Goal: Task Accomplishment & Management: Manage account settings

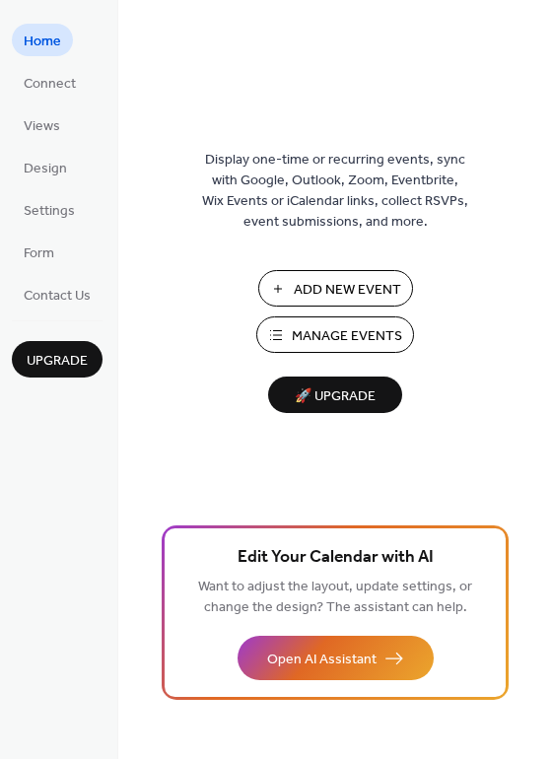
click at [326, 326] on span "Manage Events" at bounding box center [347, 336] width 110 height 21
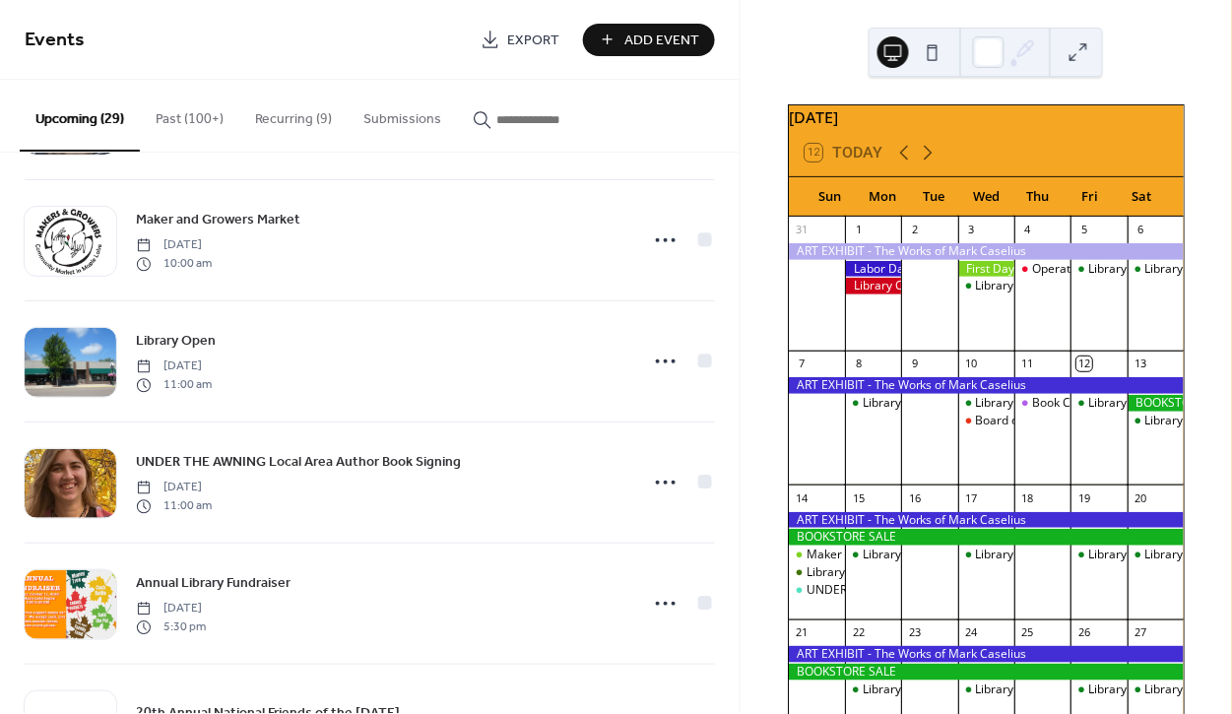
scroll to position [591, 0]
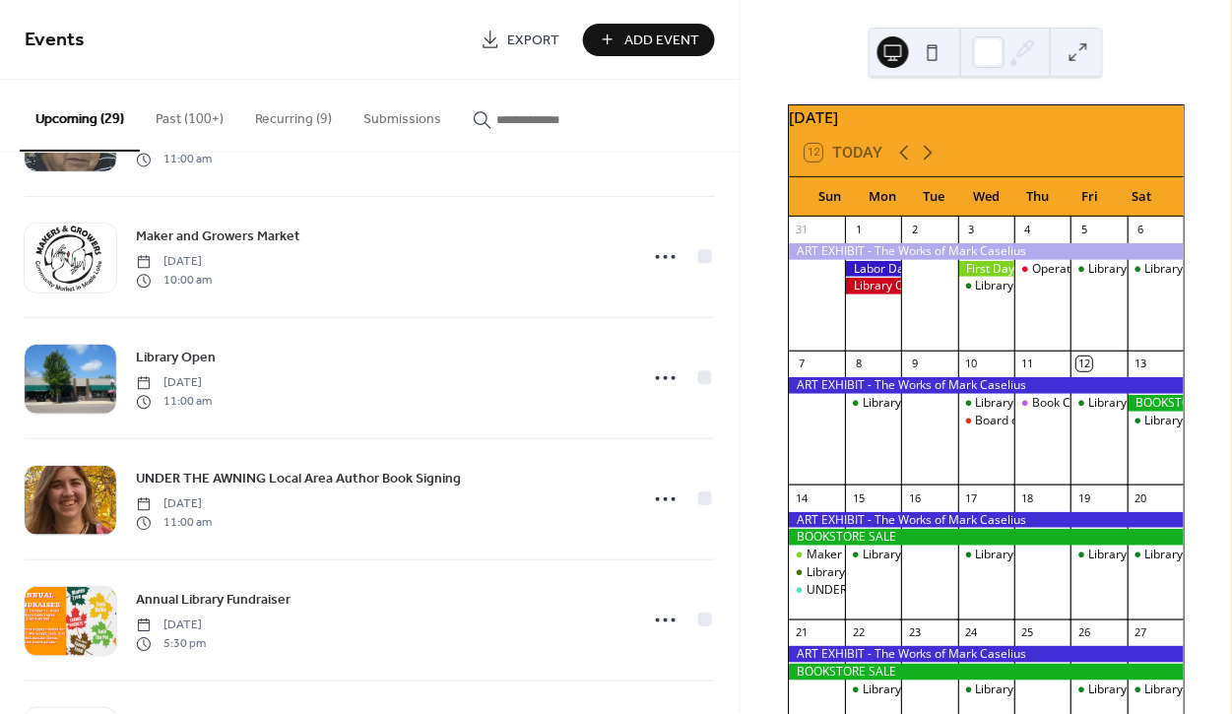
click at [273, 116] on button "Recurring (9)" at bounding box center [293, 115] width 108 height 70
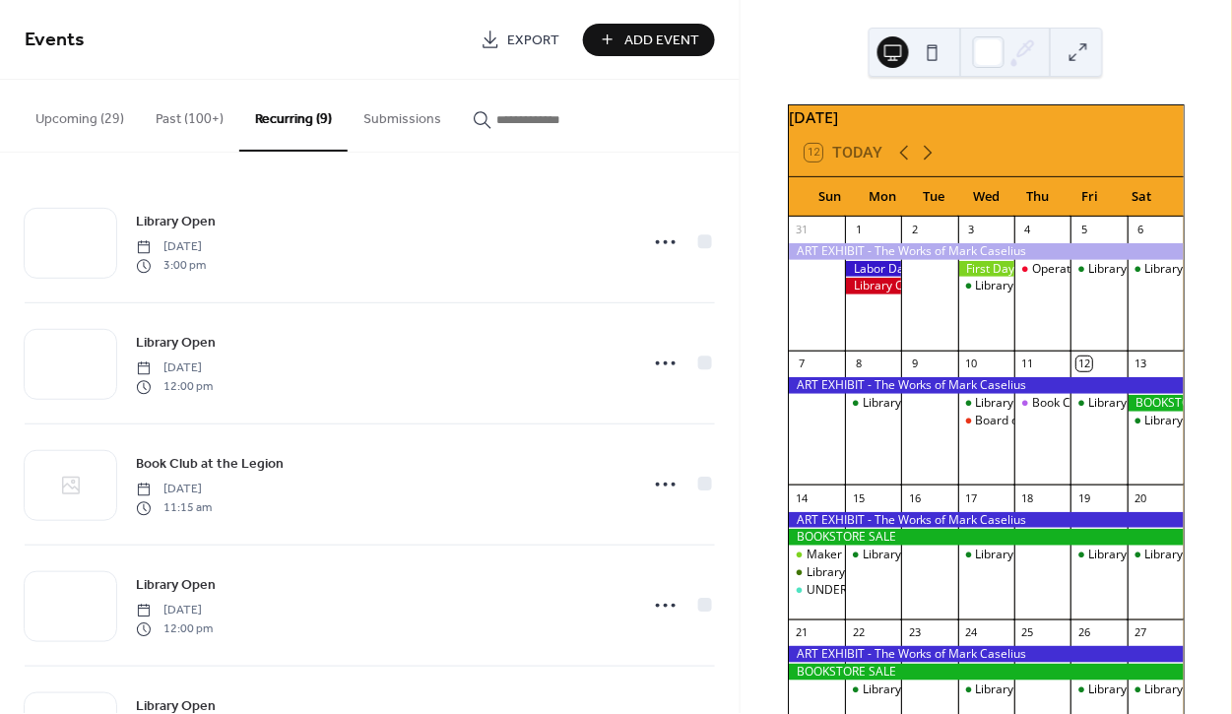
click at [76, 120] on button "Upcoming (29)" at bounding box center [80, 115] width 120 height 70
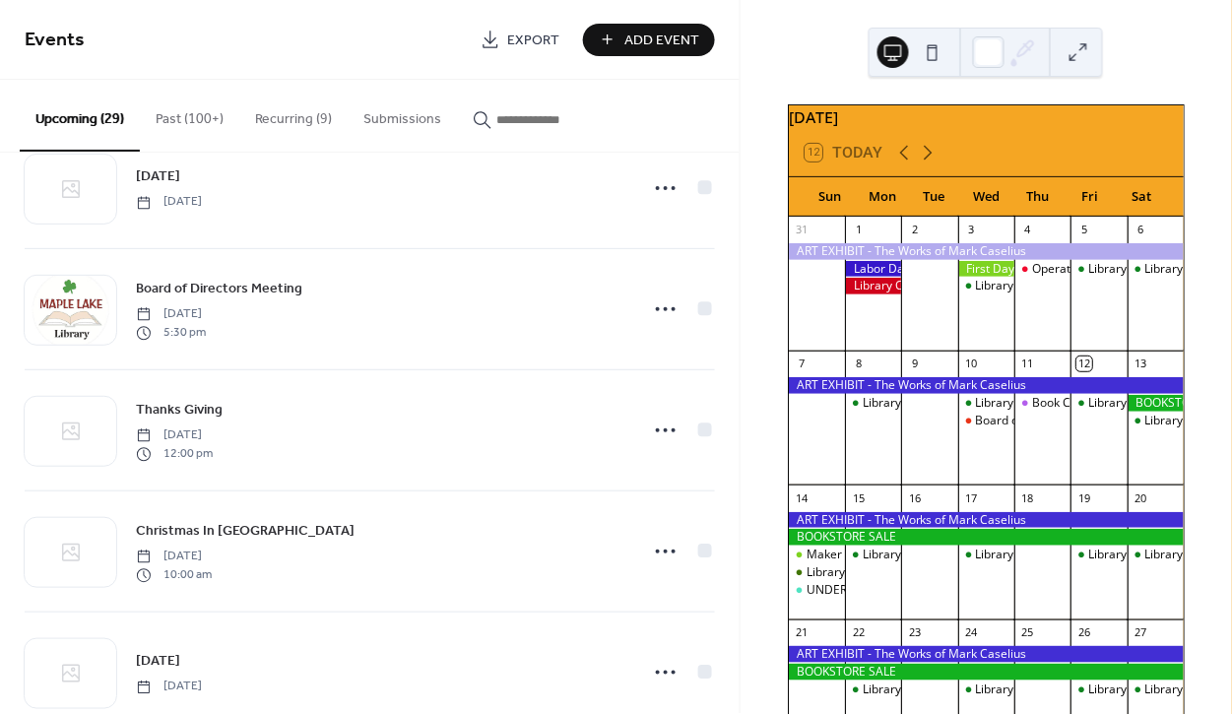
scroll to position [1394, 0]
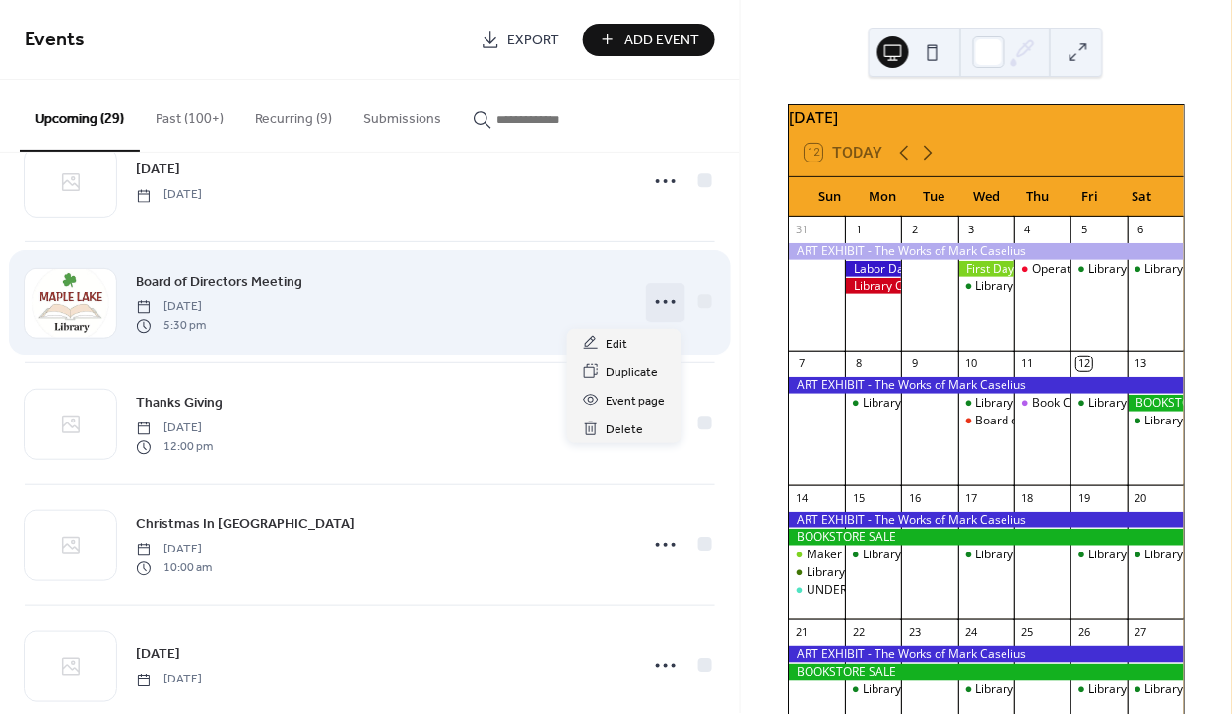
click at [669, 305] on icon at bounding box center [666, 303] width 32 height 32
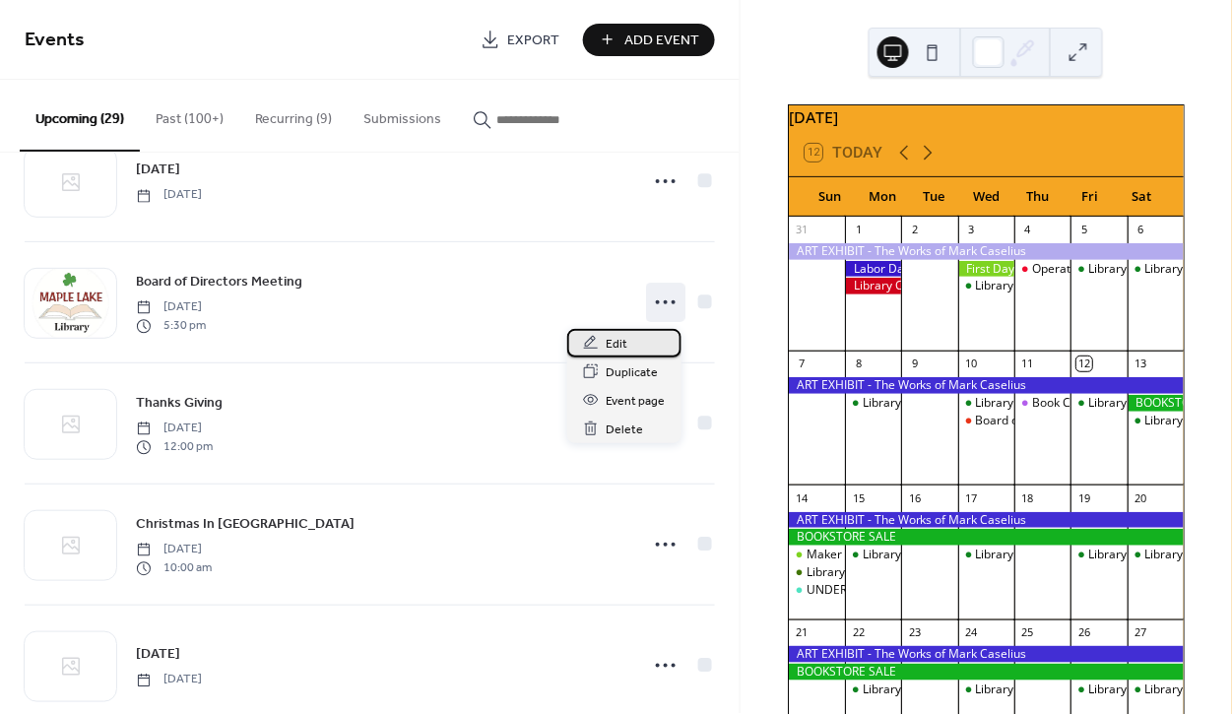
click at [602, 340] on div "Edit" at bounding box center [624, 343] width 114 height 29
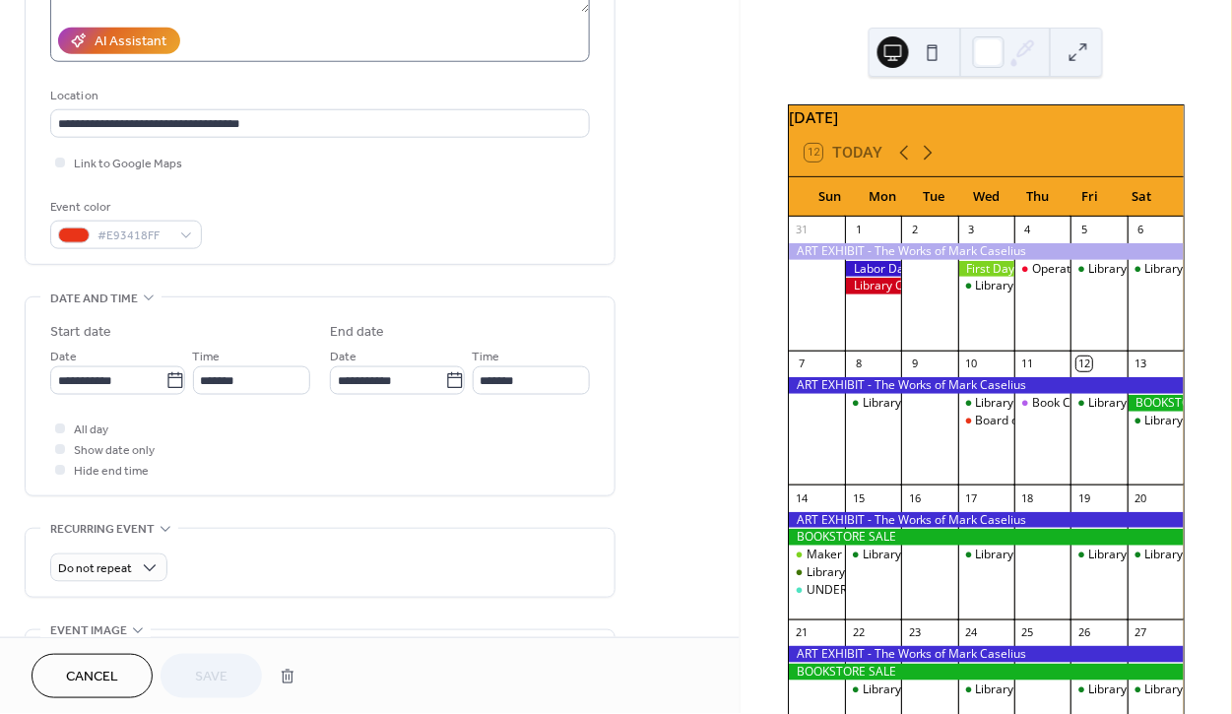
scroll to position [366, 0]
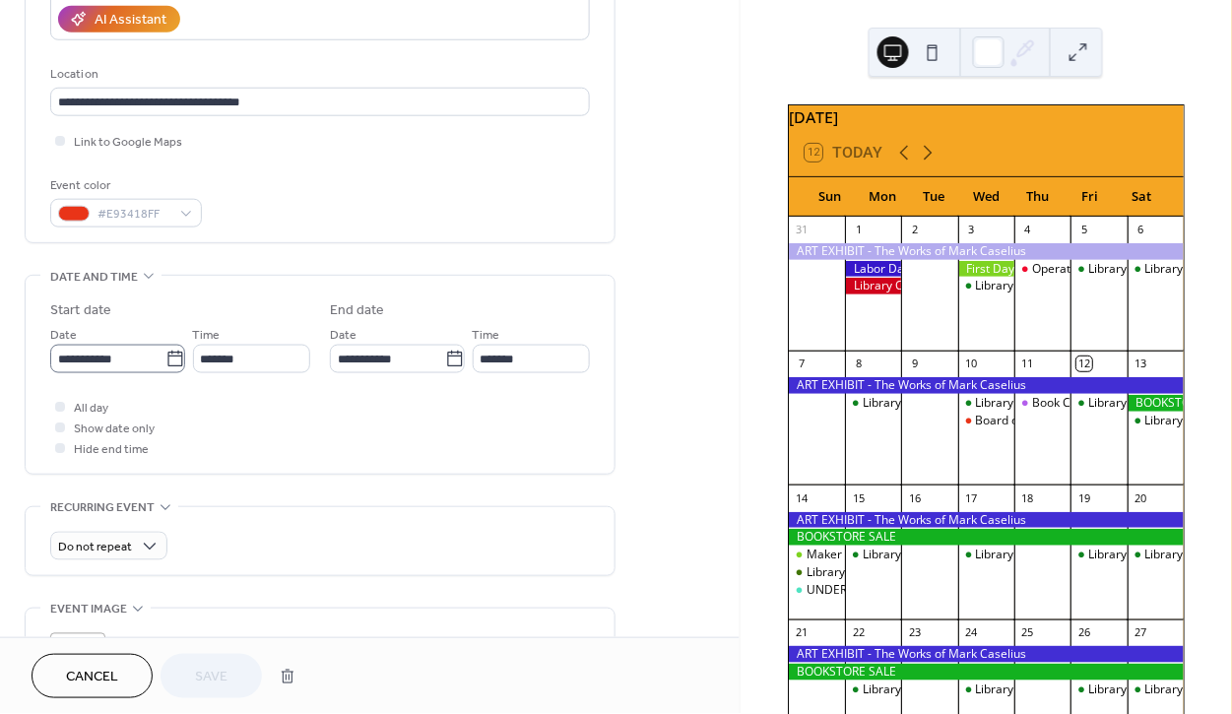
click at [167, 359] on icon at bounding box center [175, 360] width 20 height 20
click at [165, 359] on input "**********" at bounding box center [107, 359] width 115 height 29
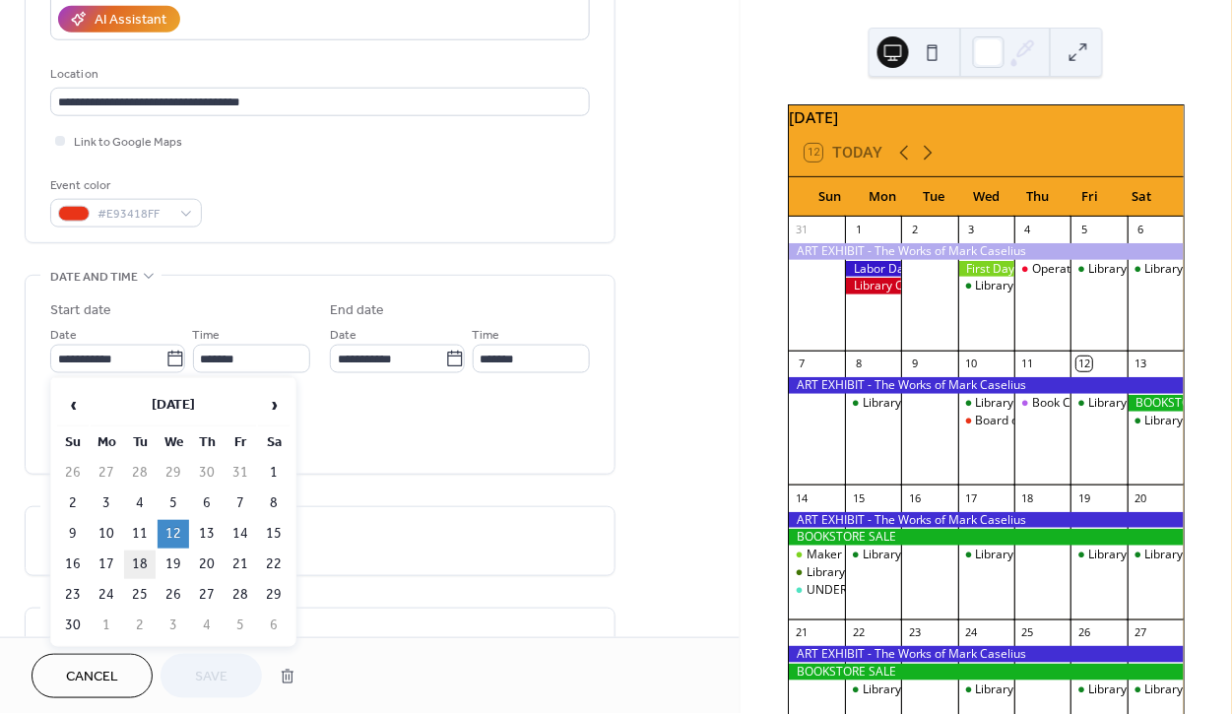
click at [143, 562] on td "18" at bounding box center [140, 565] width 32 height 29
type input "**********"
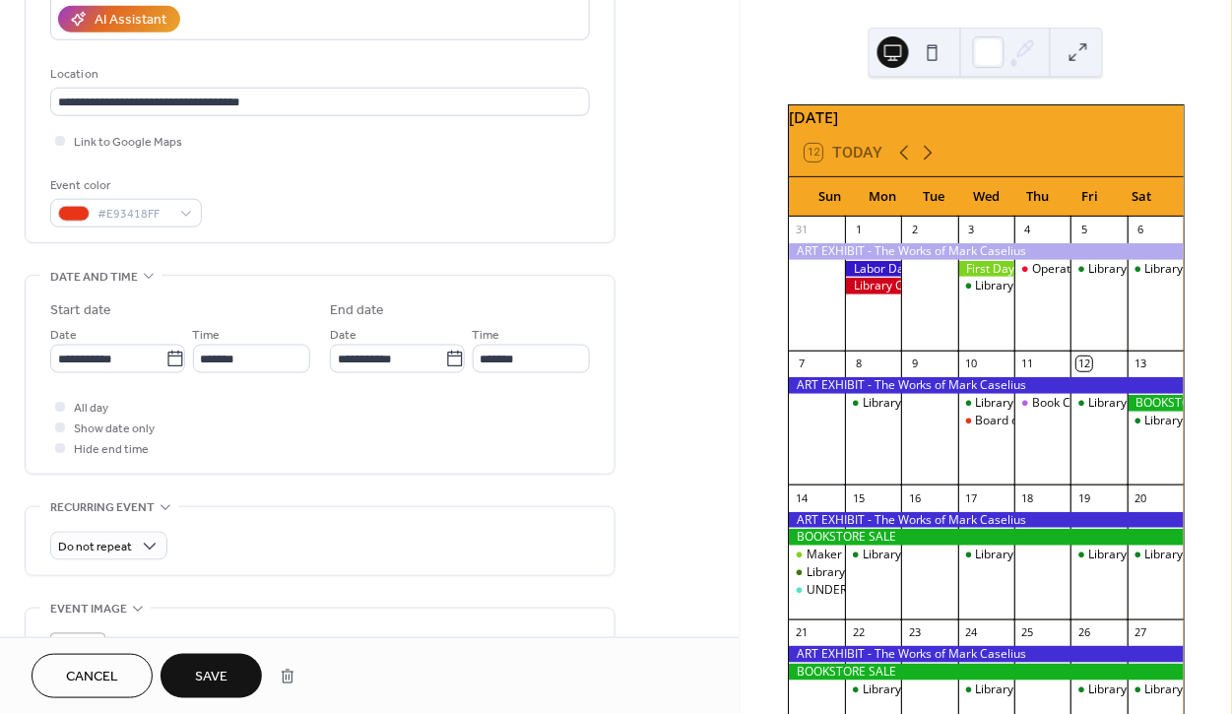
click at [231, 684] on button "Save" at bounding box center [211, 676] width 101 height 44
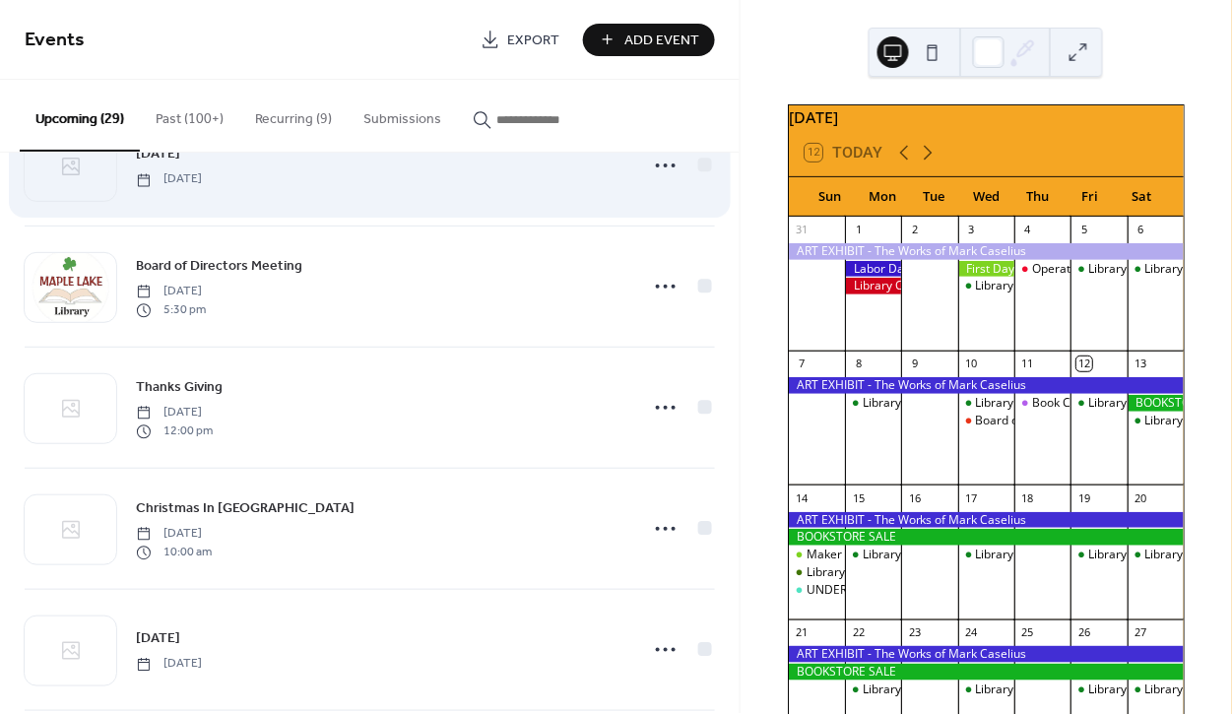
scroll to position [1417, 0]
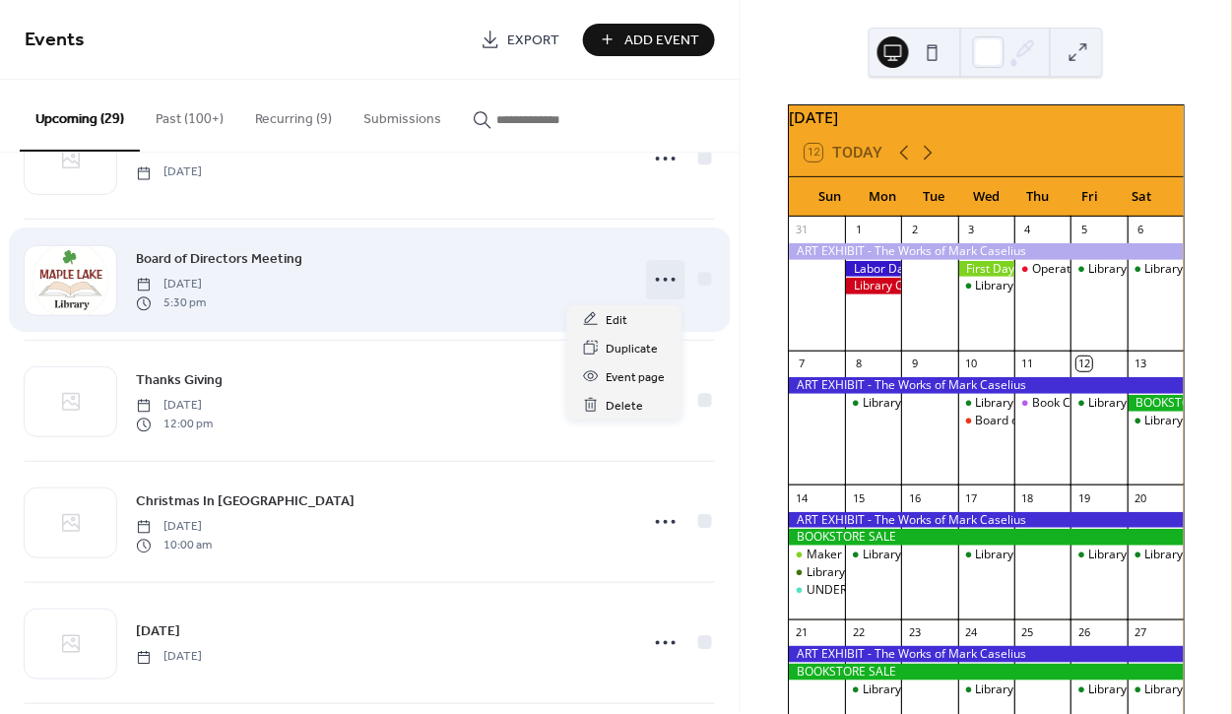
click at [658, 279] on icon at bounding box center [666, 280] width 32 height 32
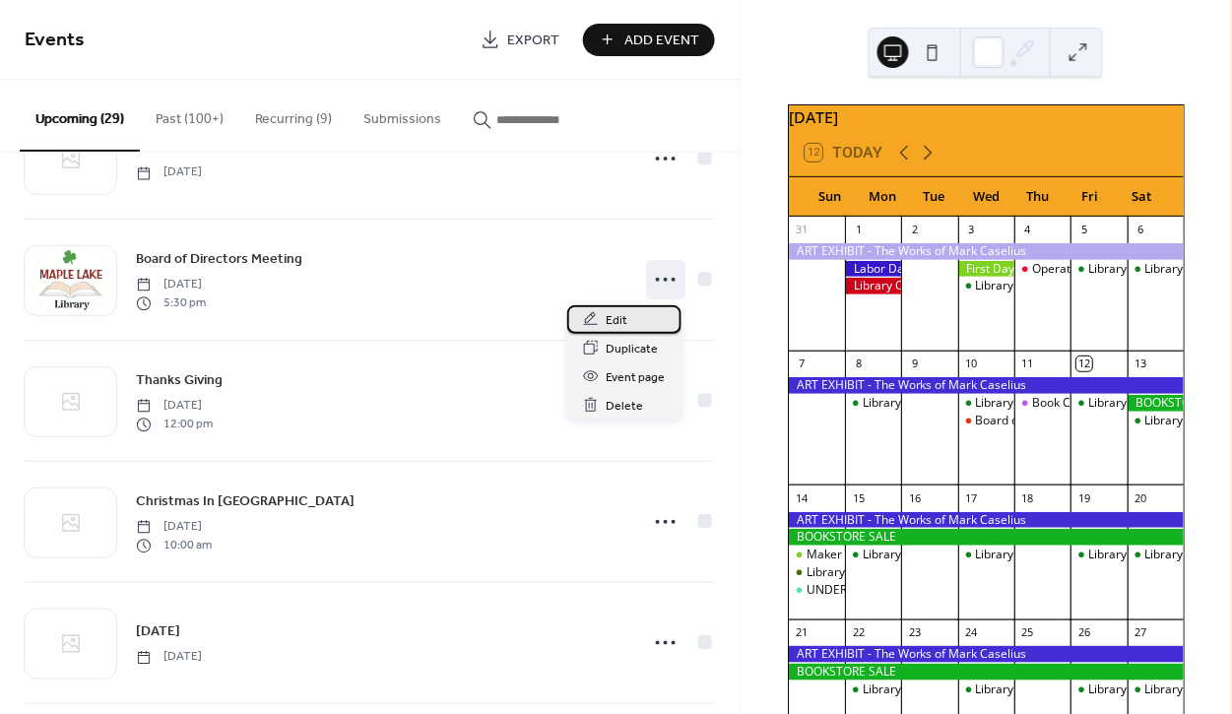
click at [608, 314] on span "Edit" at bounding box center [618, 320] width 22 height 21
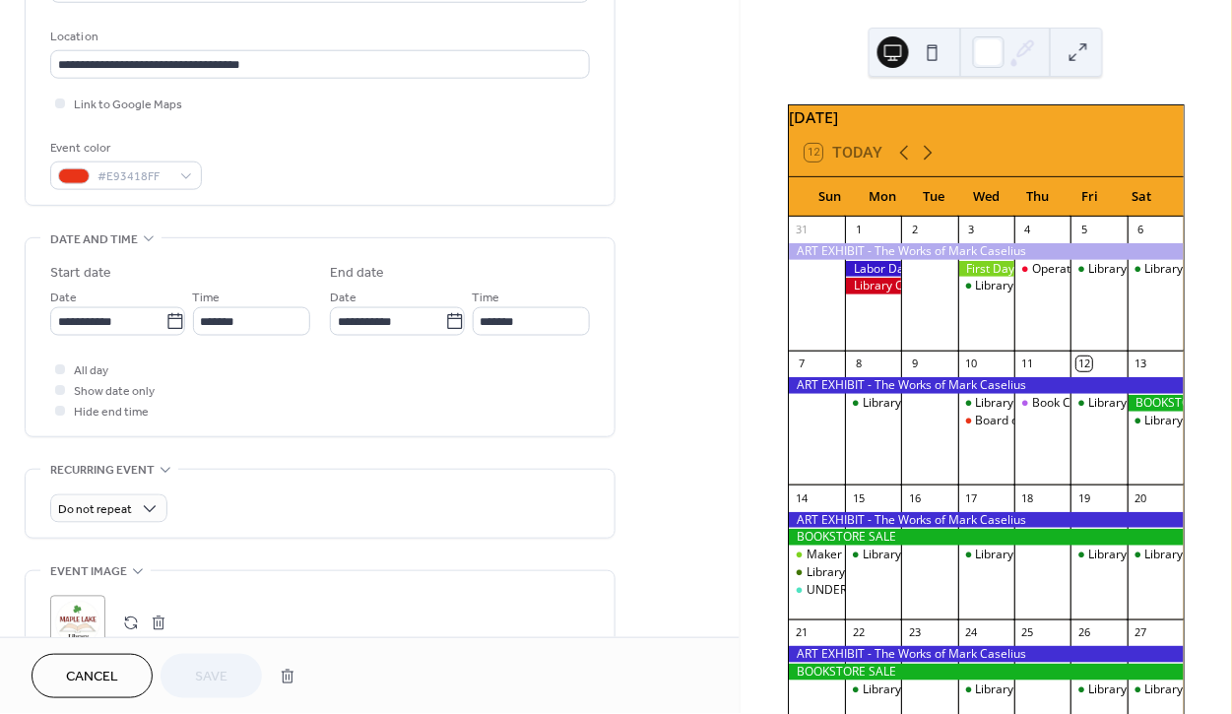
scroll to position [403, 0]
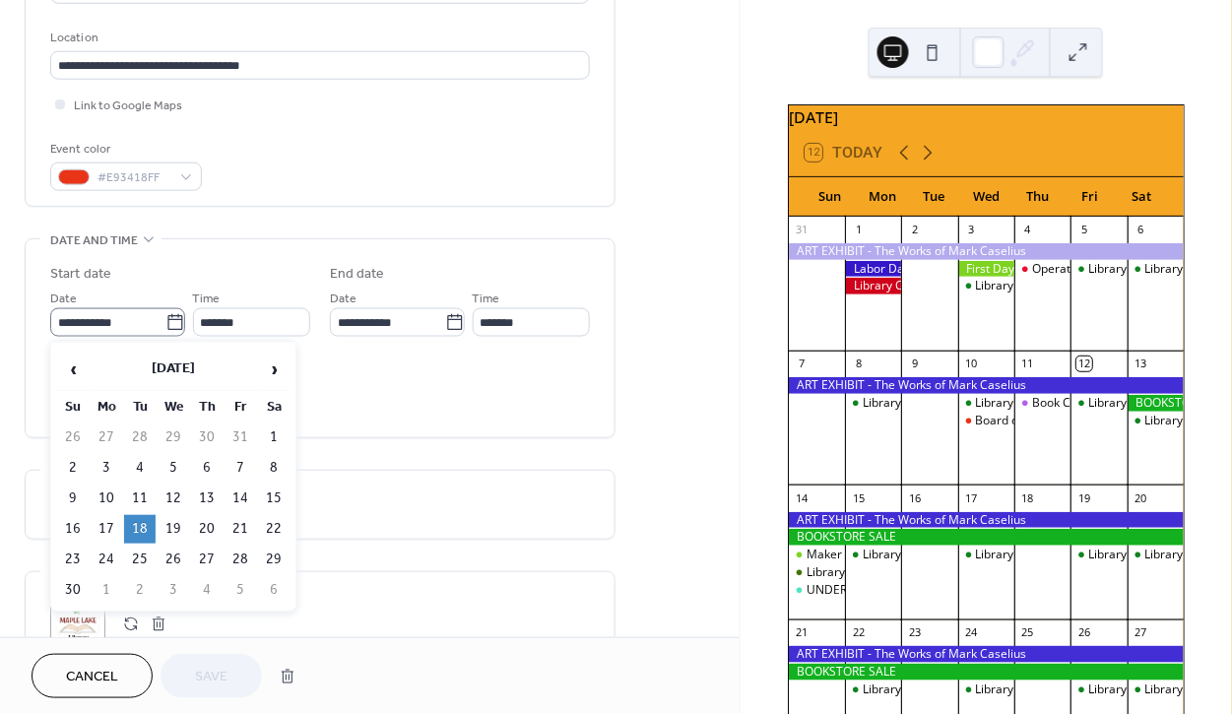
click at [169, 320] on icon at bounding box center [175, 323] width 20 height 20
click at [165, 320] on input "**********" at bounding box center [107, 322] width 115 height 29
click at [74, 364] on span "‹" at bounding box center [73, 369] width 30 height 39
click at [205, 499] on td "18" at bounding box center [207, 499] width 32 height 29
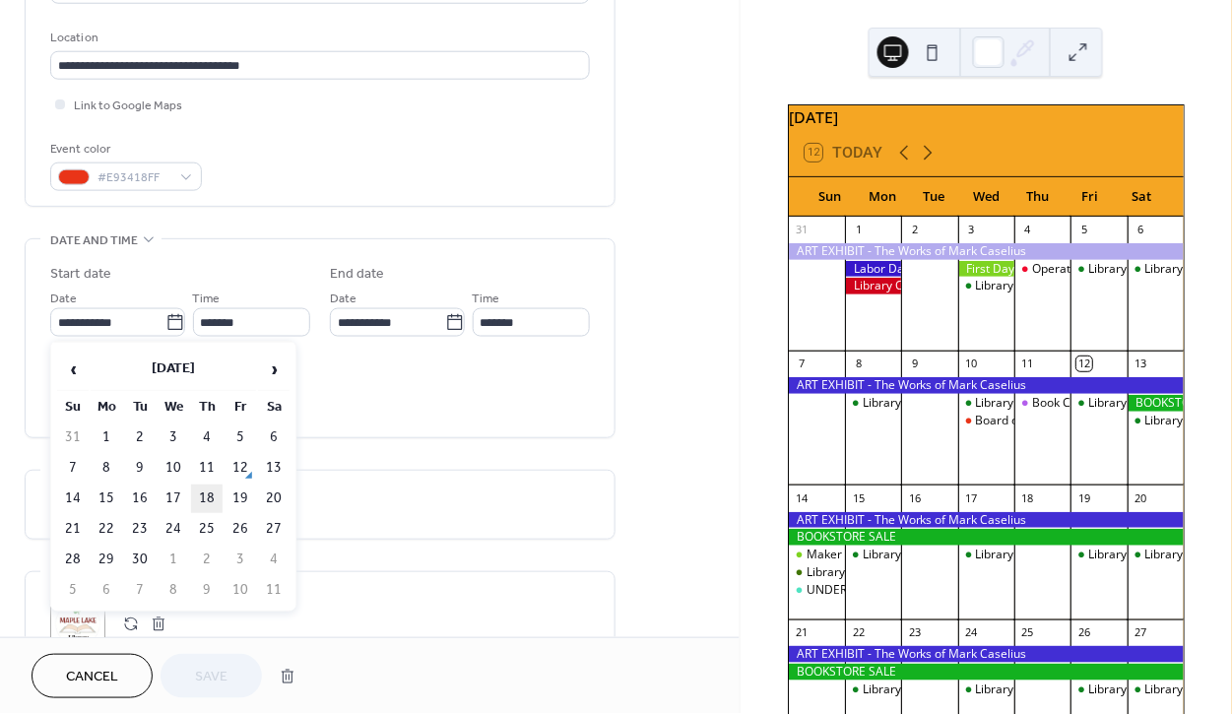
type input "**********"
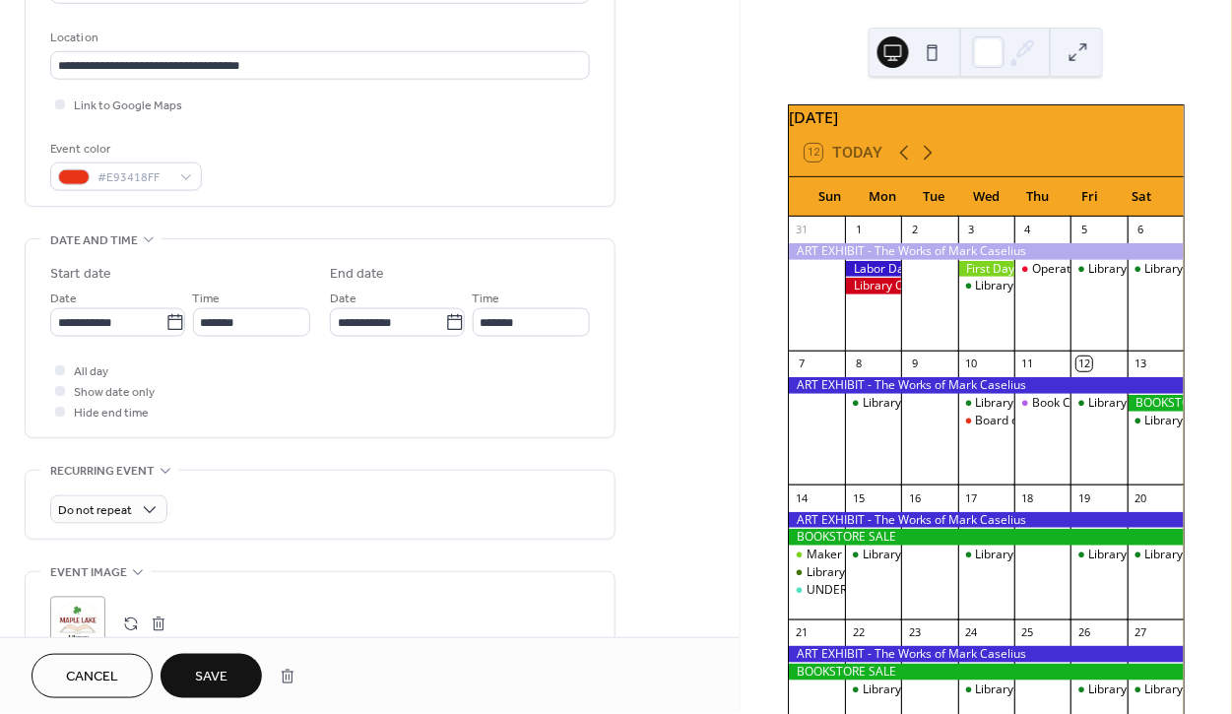
click at [207, 682] on span "Save" at bounding box center [211, 678] width 33 height 21
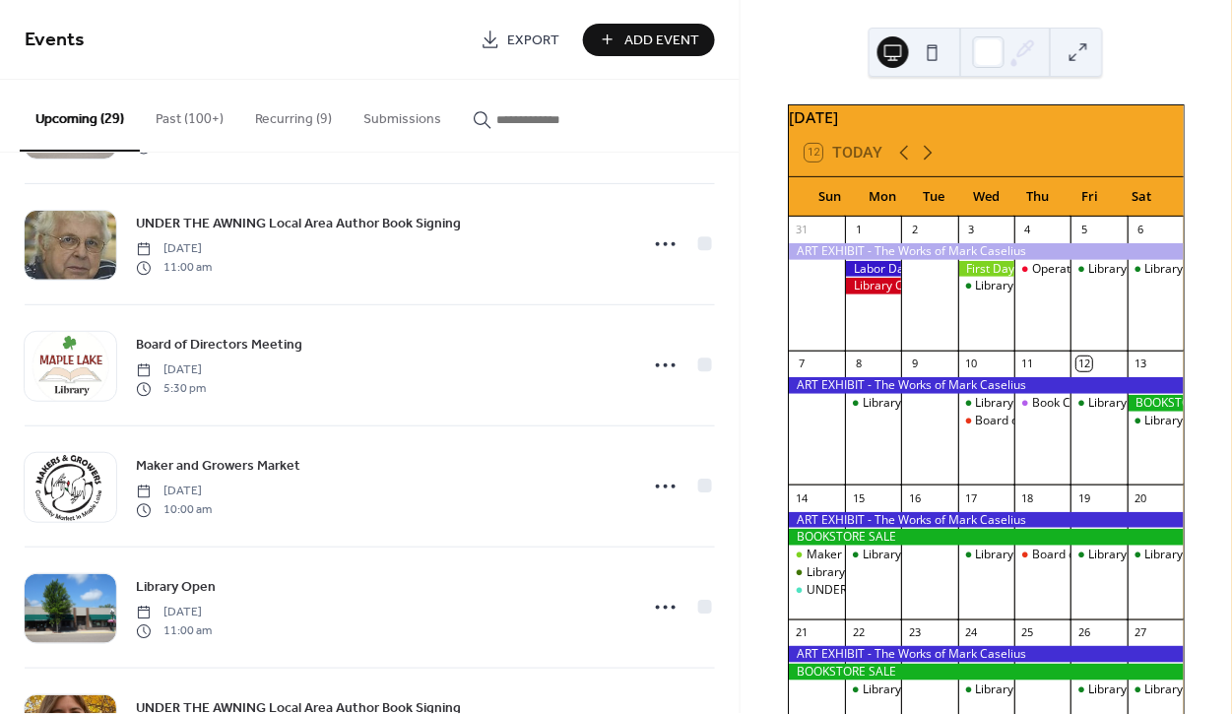
scroll to position [488, 0]
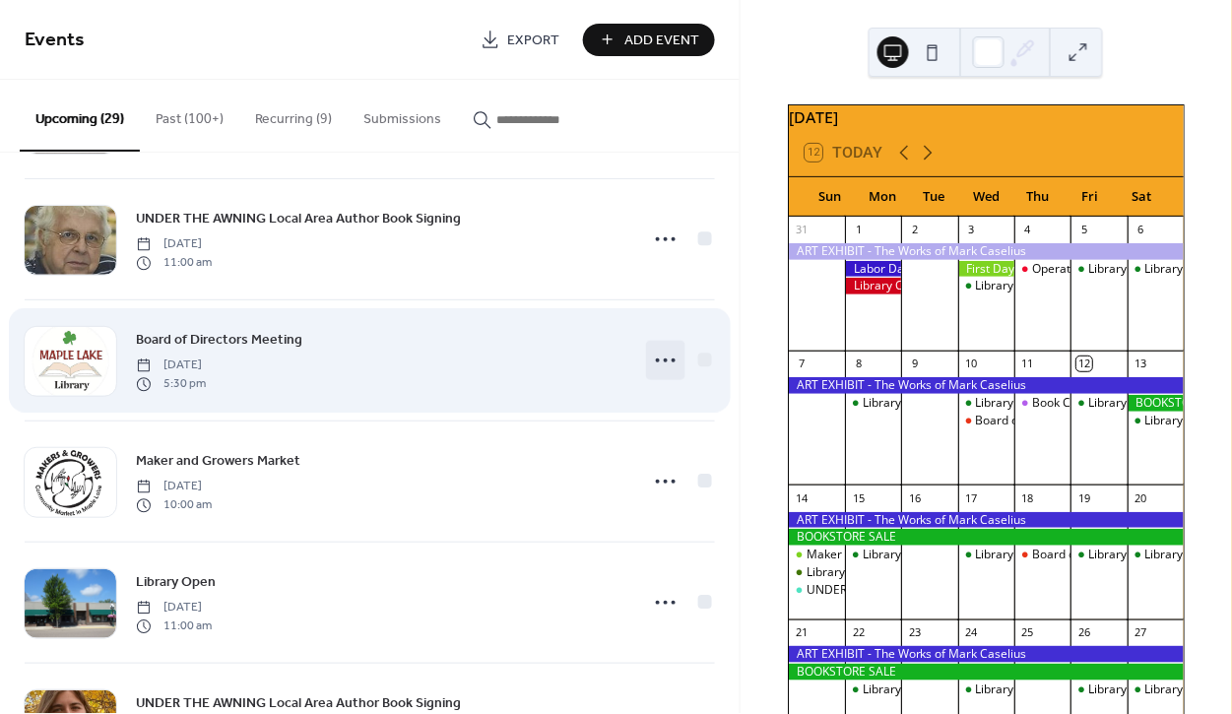
click at [653, 360] on icon at bounding box center [666, 361] width 32 height 32
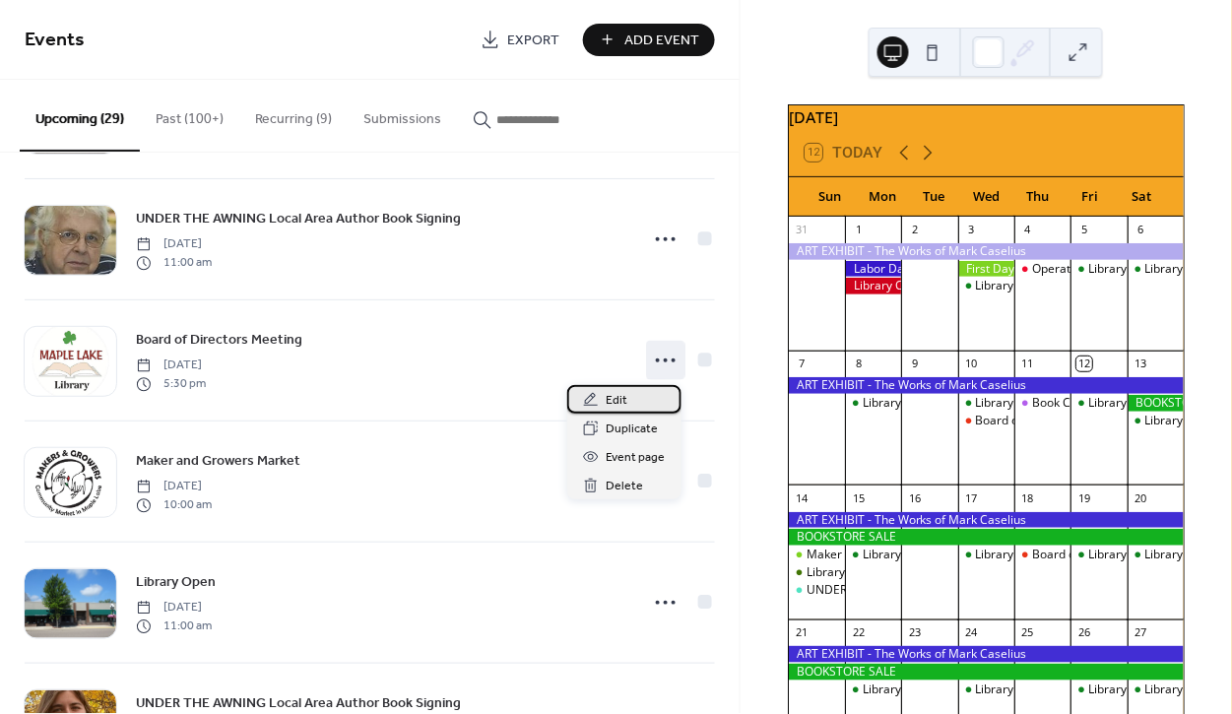
click at [621, 399] on span "Edit" at bounding box center [618, 401] width 22 height 21
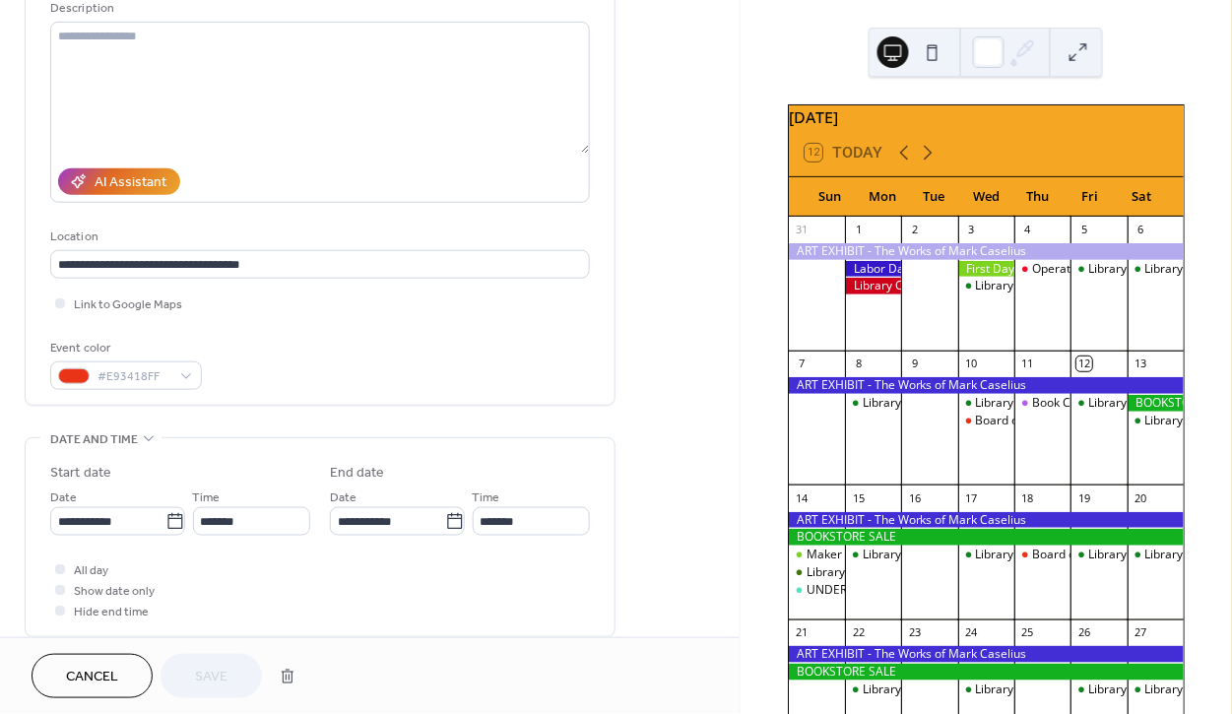
scroll to position [252, 0]
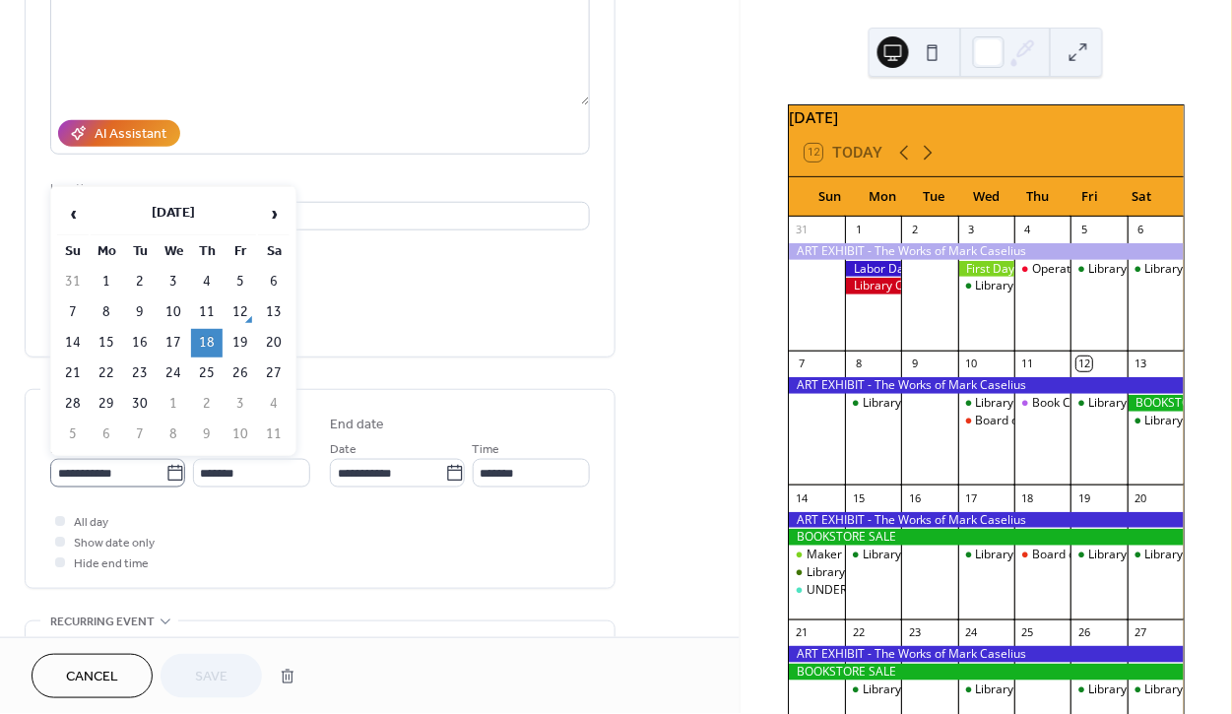
click at [172, 471] on icon at bounding box center [175, 474] width 20 height 20
click at [165, 471] on input "**********" at bounding box center [107, 473] width 115 height 29
click at [278, 215] on span "›" at bounding box center [274, 213] width 30 height 39
click at [279, 214] on span "›" at bounding box center [274, 213] width 30 height 39
click at [172, 369] on td "19" at bounding box center [174, 374] width 32 height 29
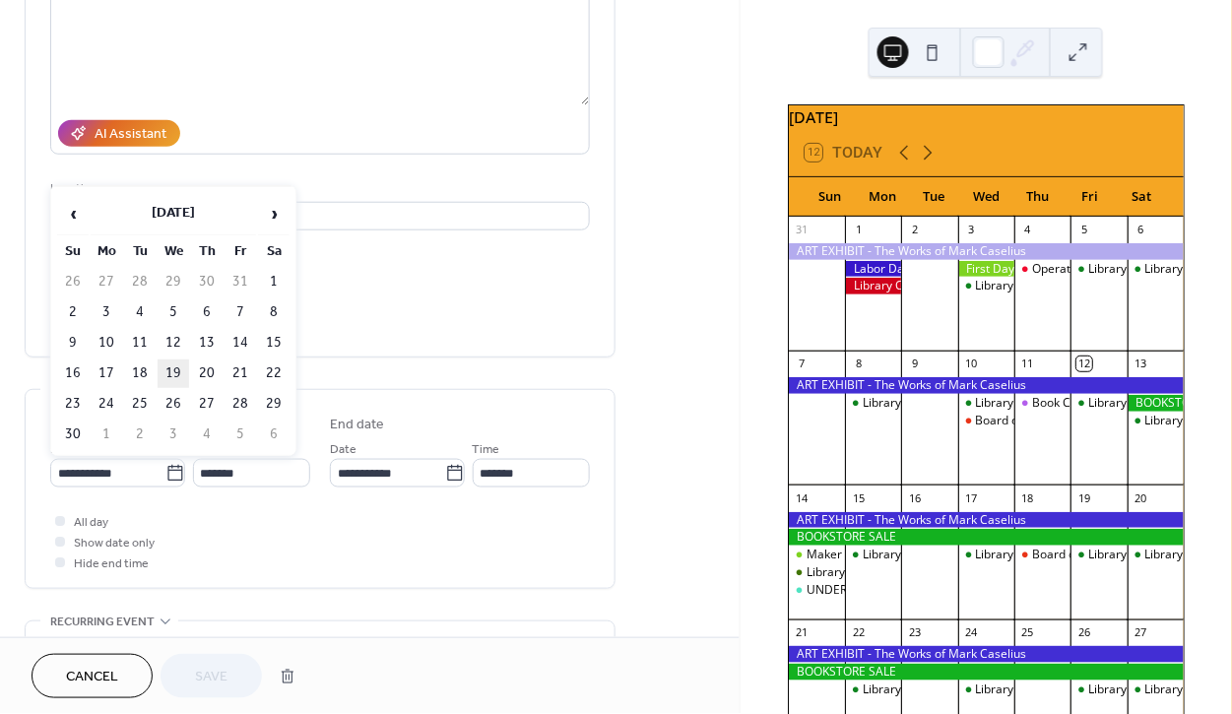
type input "**********"
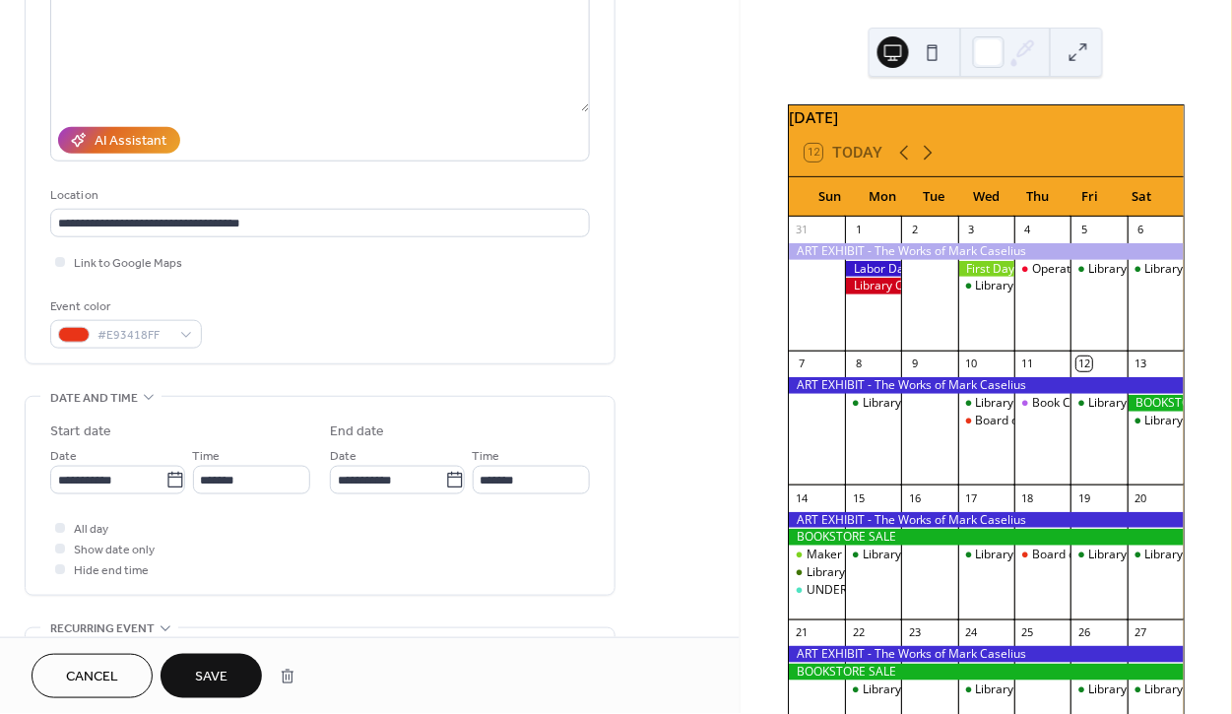
scroll to position [276, 0]
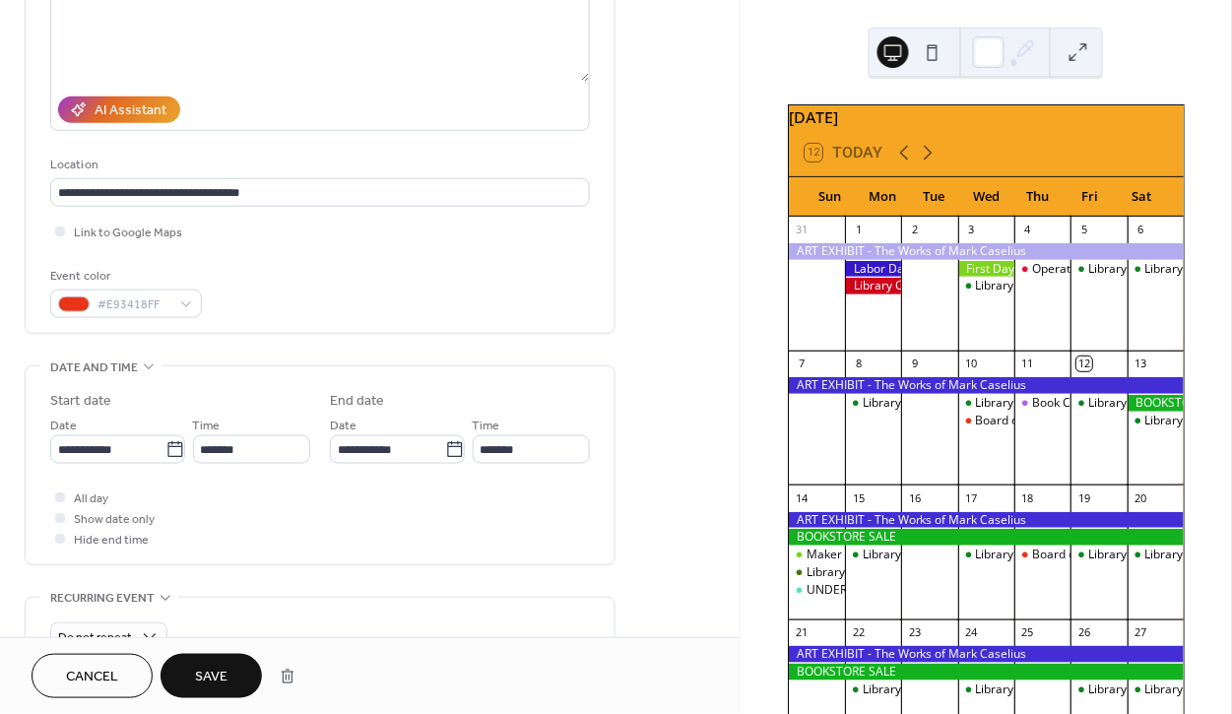
click at [225, 673] on span "Save" at bounding box center [211, 678] width 33 height 21
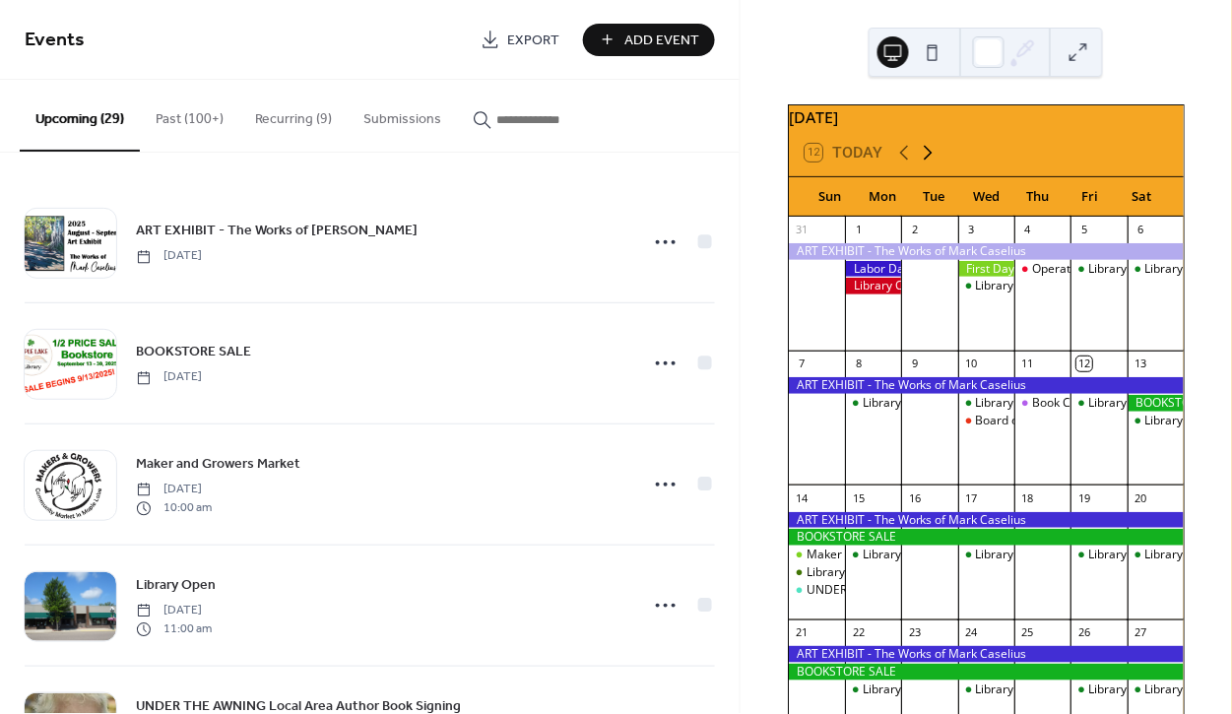
click at [928, 159] on icon at bounding box center [928, 153] width 24 height 24
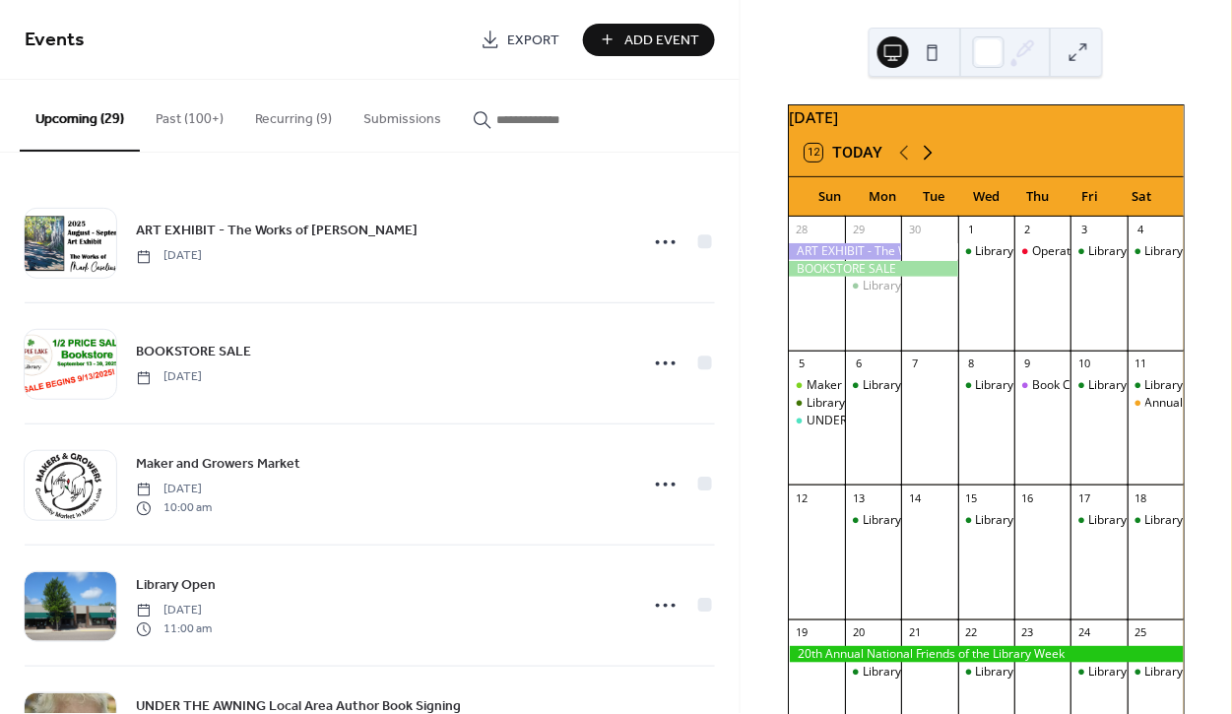
click at [928, 159] on icon at bounding box center [928, 153] width 24 height 24
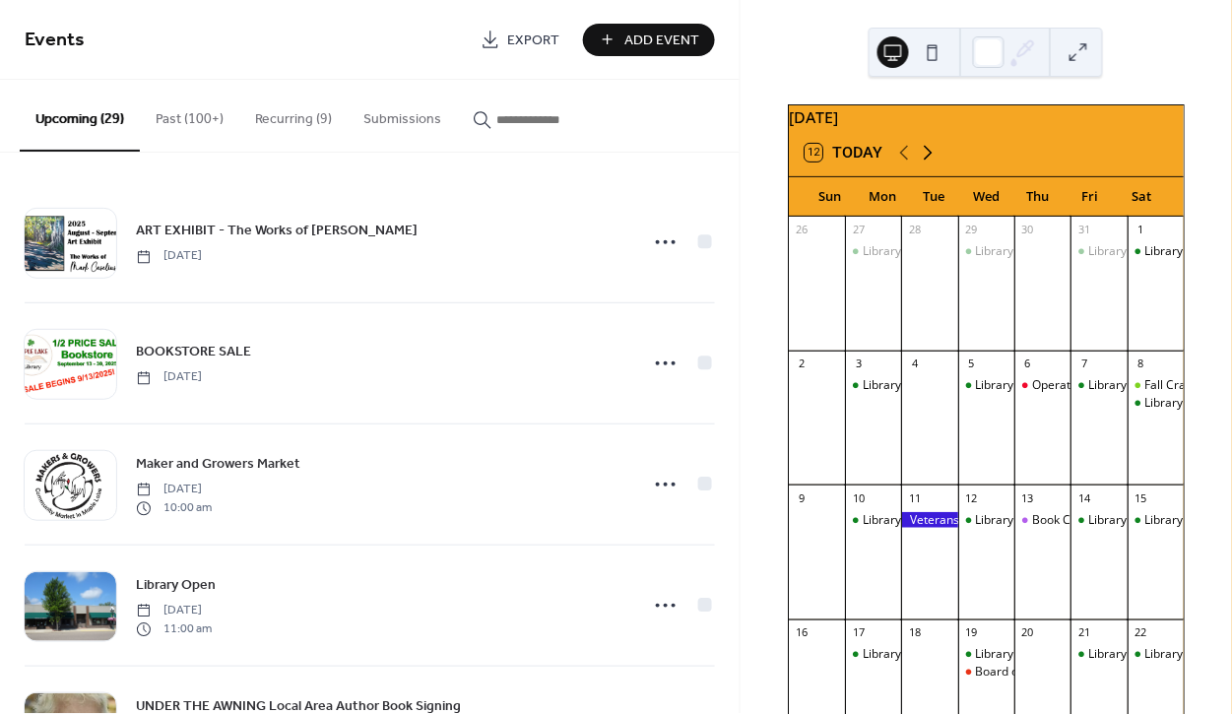
click at [928, 159] on icon at bounding box center [928, 153] width 24 height 24
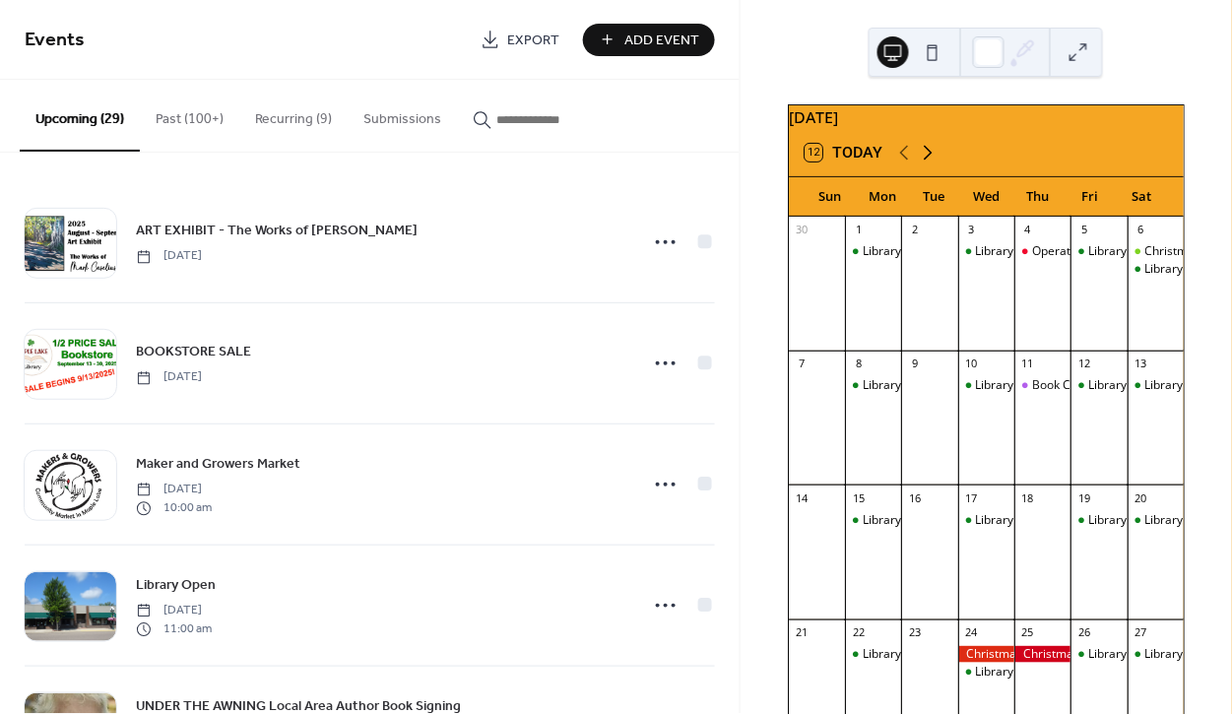
click at [928, 159] on icon at bounding box center [928, 153] width 24 height 24
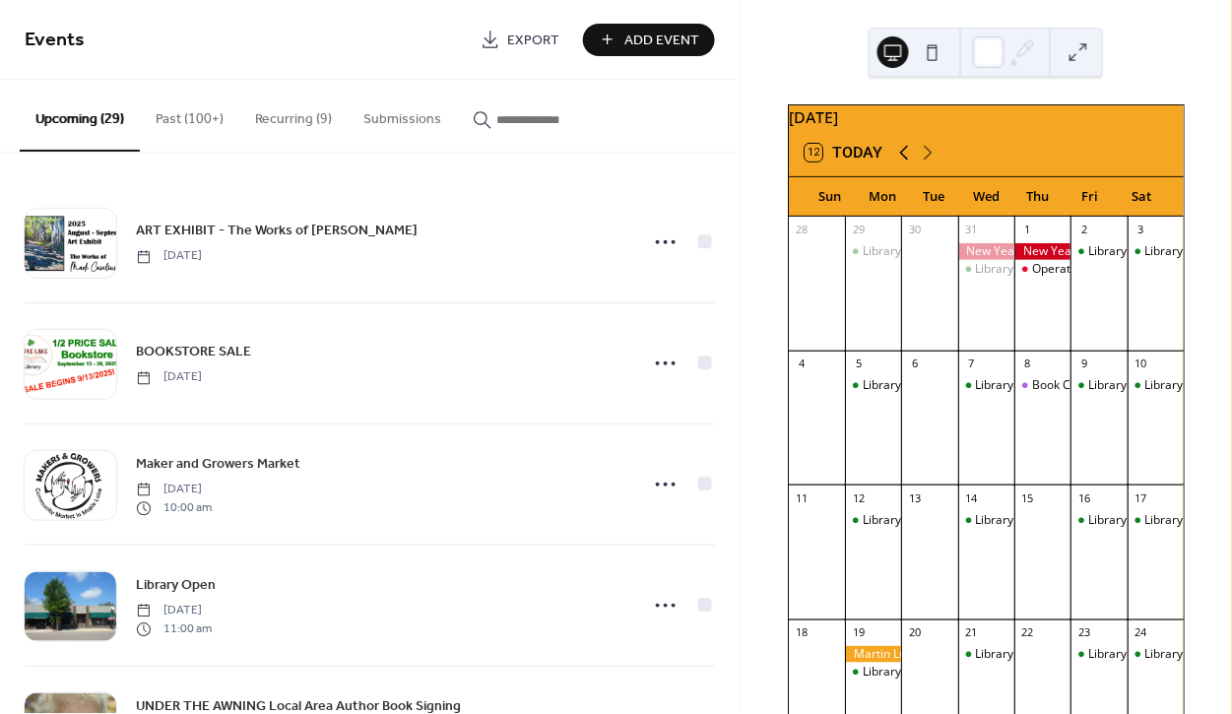
click at [902, 161] on icon at bounding box center [903, 153] width 9 height 15
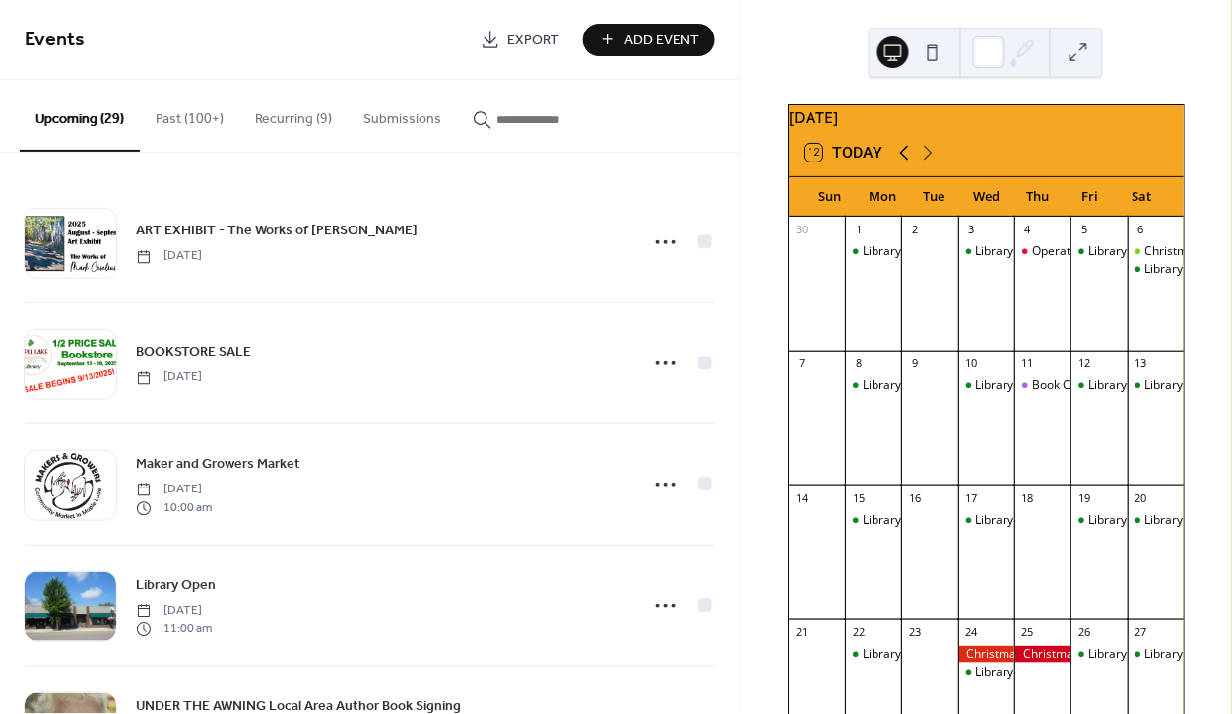
click at [902, 161] on icon at bounding box center [903, 153] width 9 height 15
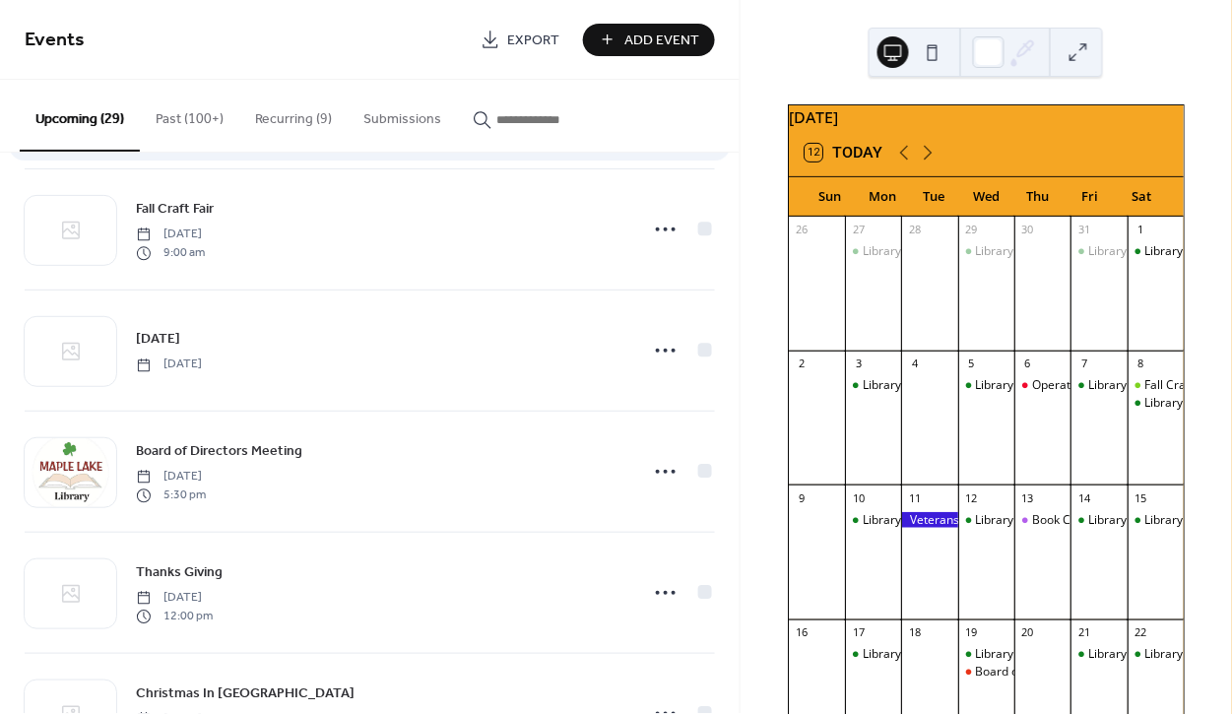
scroll to position [1262, 0]
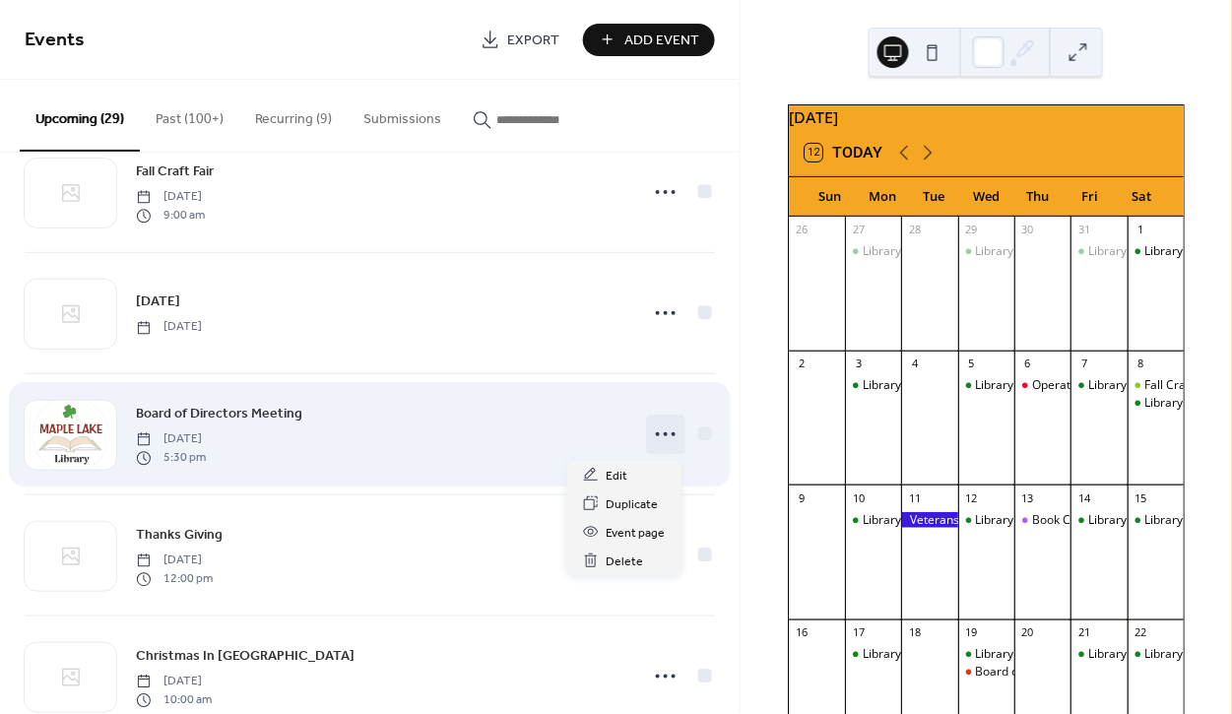
click at [662, 435] on icon at bounding box center [666, 435] width 32 height 32
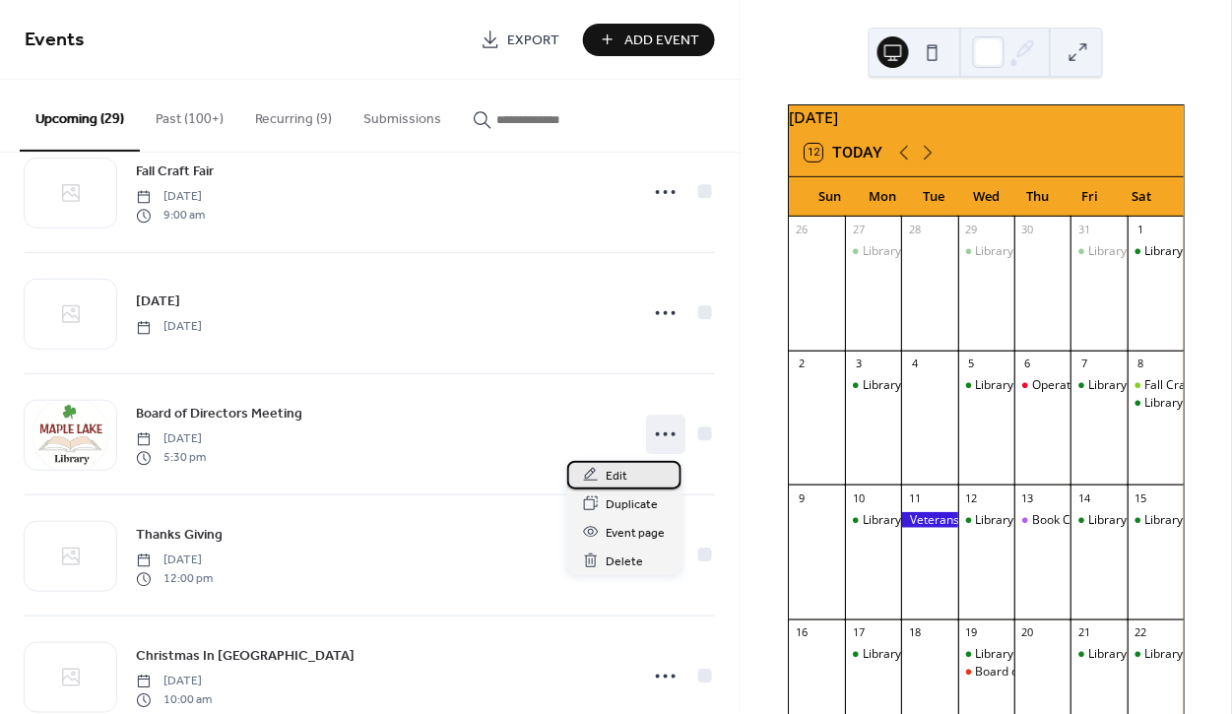
click at [618, 475] on span "Edit" at bounding box center [618, 476] width 22 height 21
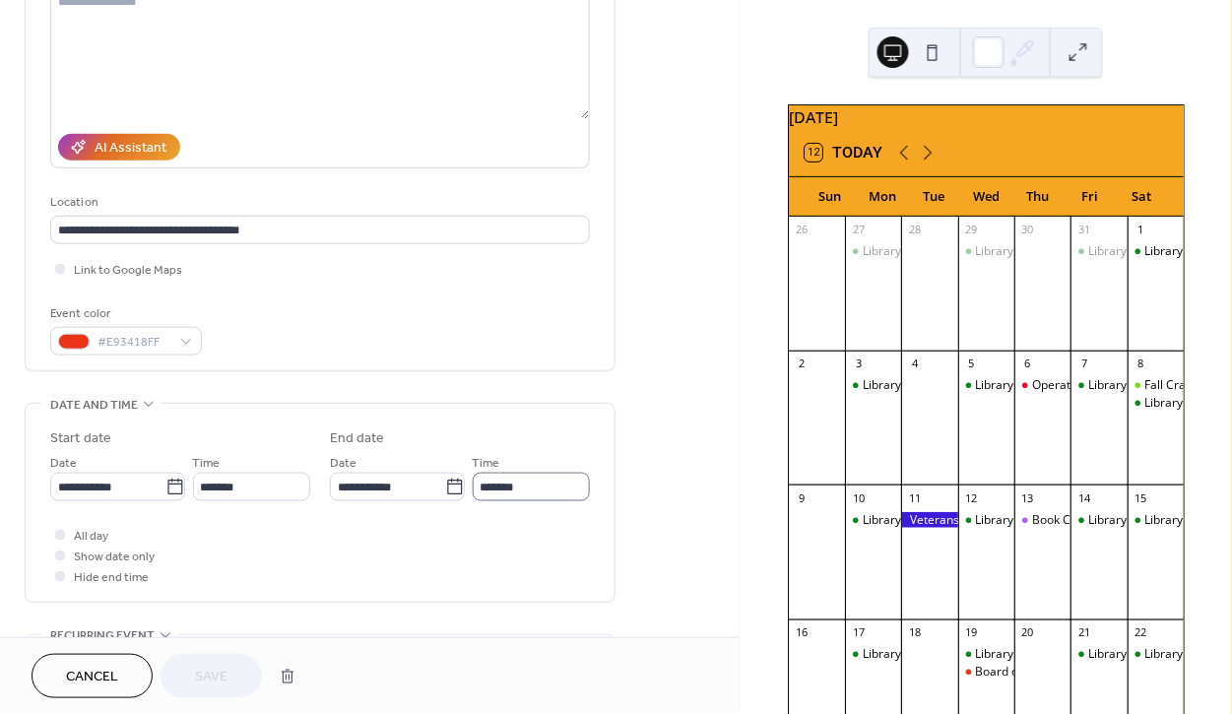
scroll to position [245, 0]
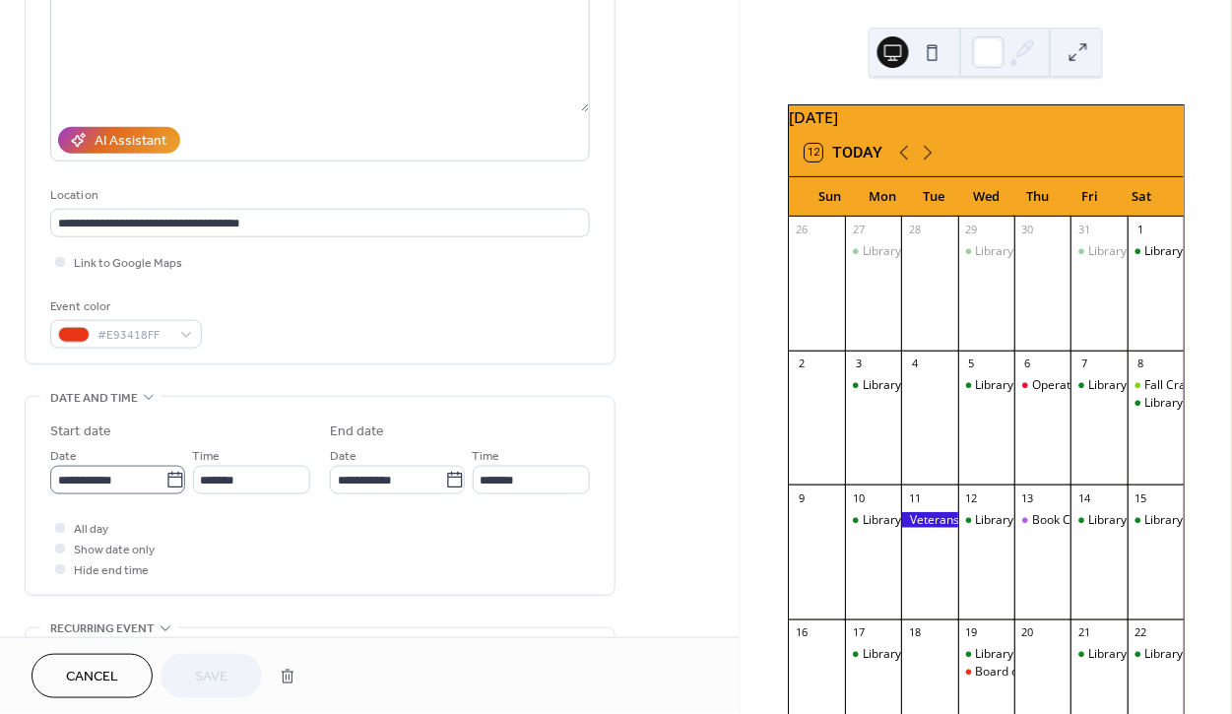
click at [168, 483] on icon at bounding box center [175, 481] width 20 height 20
click at [165, 483] on input "**********" at bounding box center [107, 480] width 115 height 29
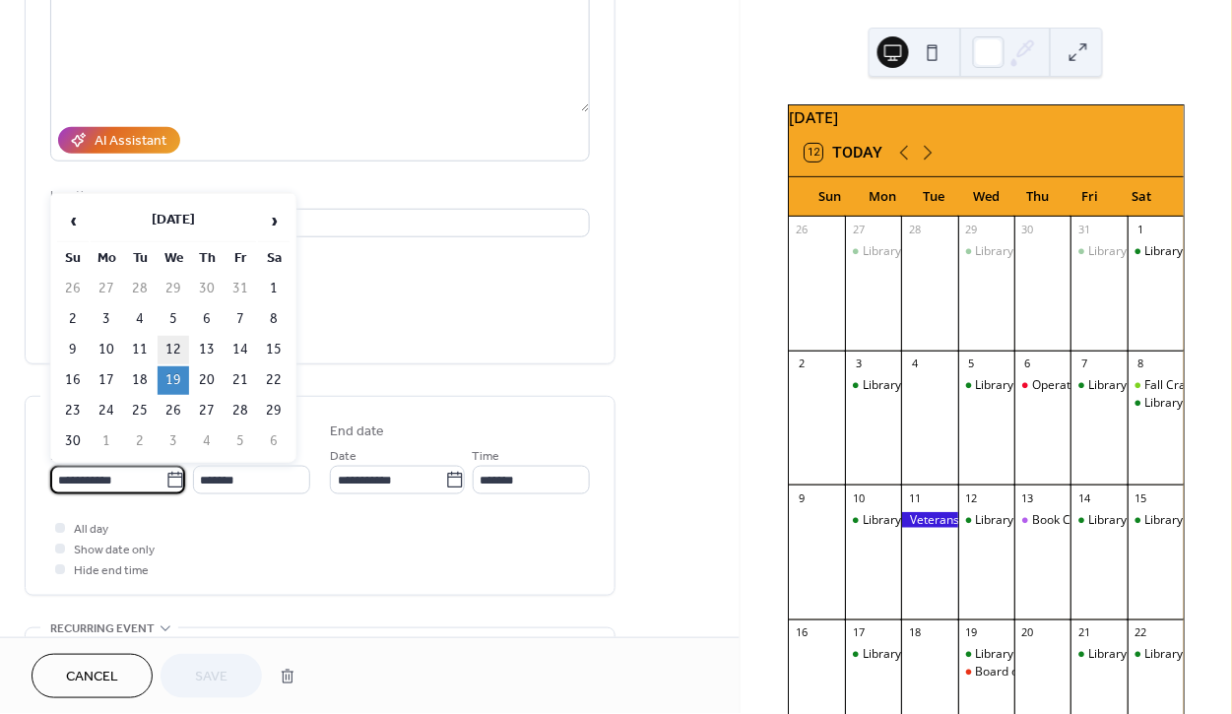
click at [174, 349] on td "12" at bounding box center [174, 350] width 32 height 29
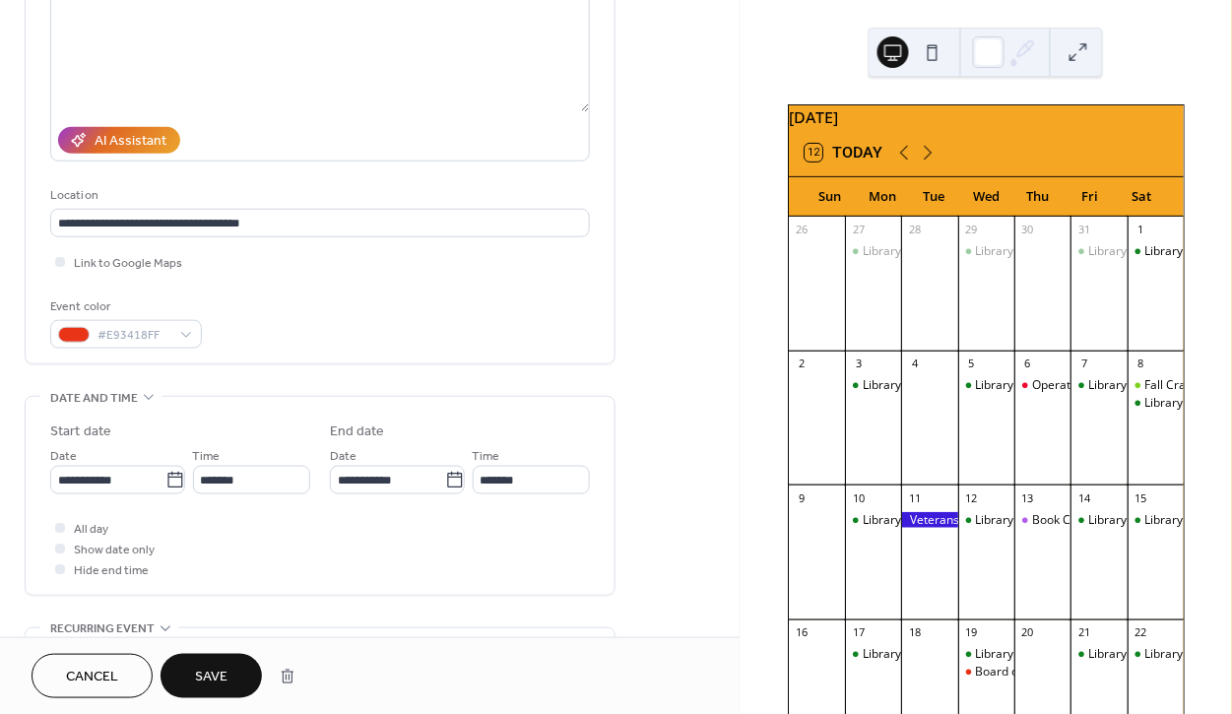
type input "**********"
click at [211, 678] on span "Save" at bounding box center [211, 678] width 33 height 21
